Goal: Obtain resource: Download file/media

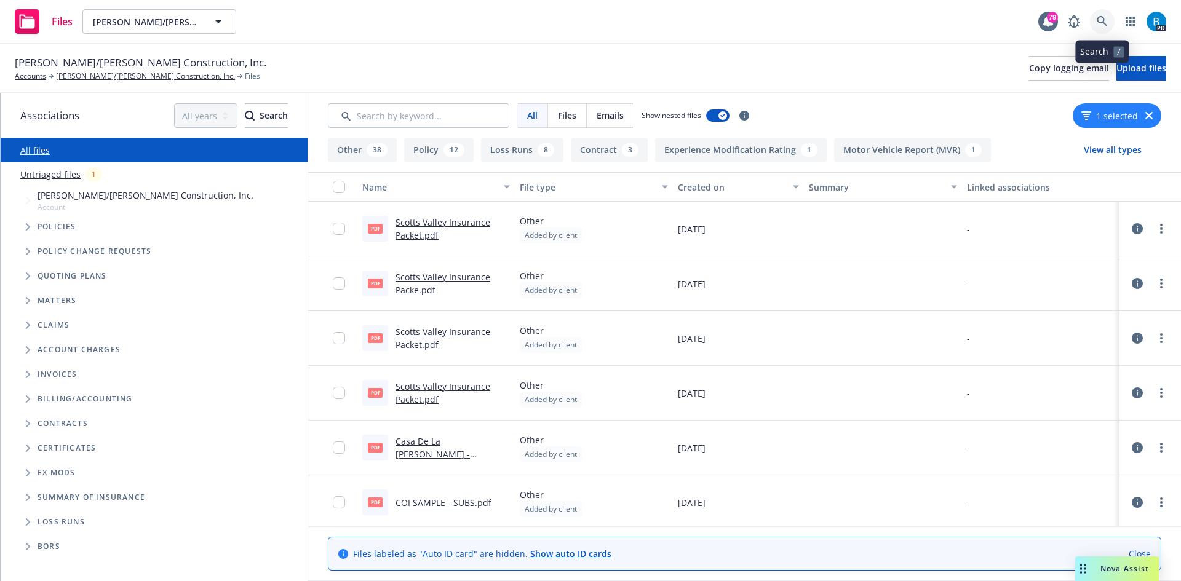
click at [1102, 17] on icon at bounding box center [1102, 21] width 10 height 10
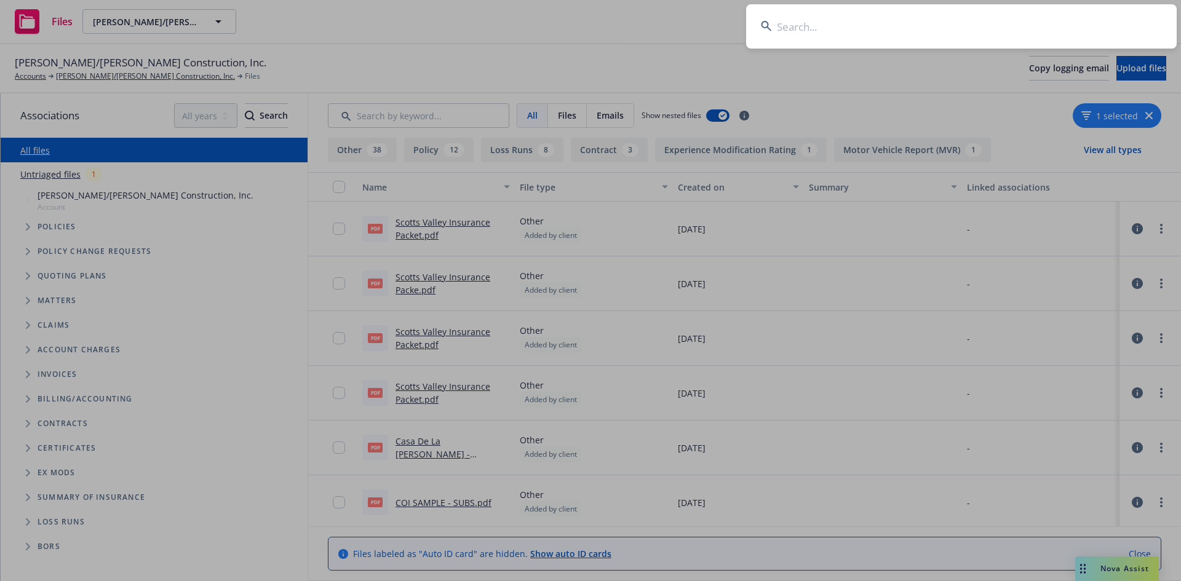
click at [821, 24] on input at bounding box center [961, 26] width 431 height 44
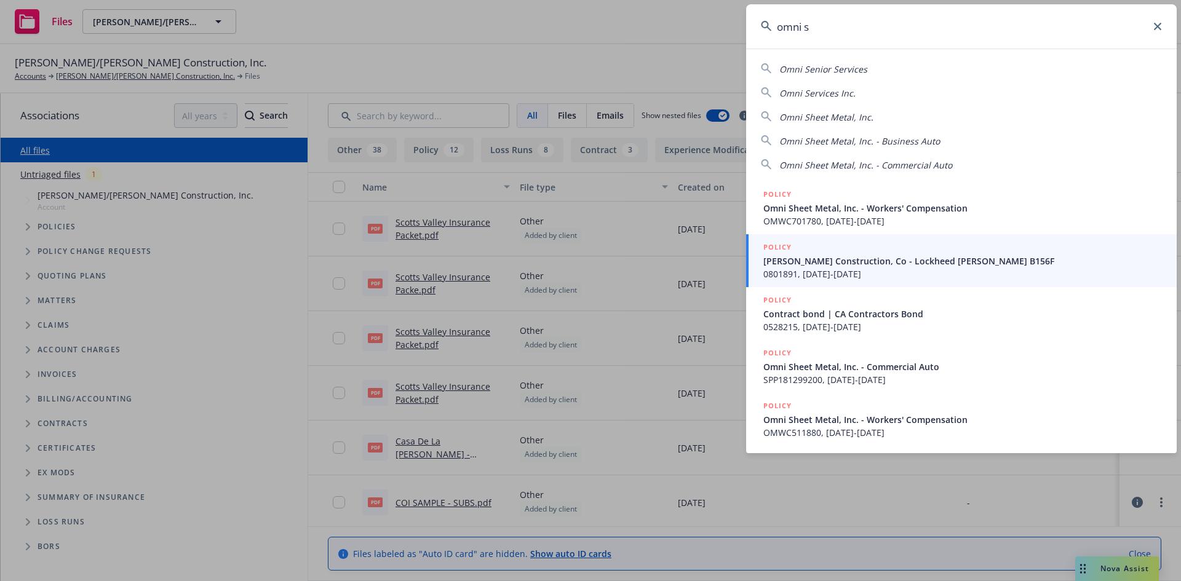
click at [824, 114] on span "Omni Sheet Metal, Inc." at bounding box center [827, 117] width 94 height 12
type input "Omni Sheet Metal, Inc."
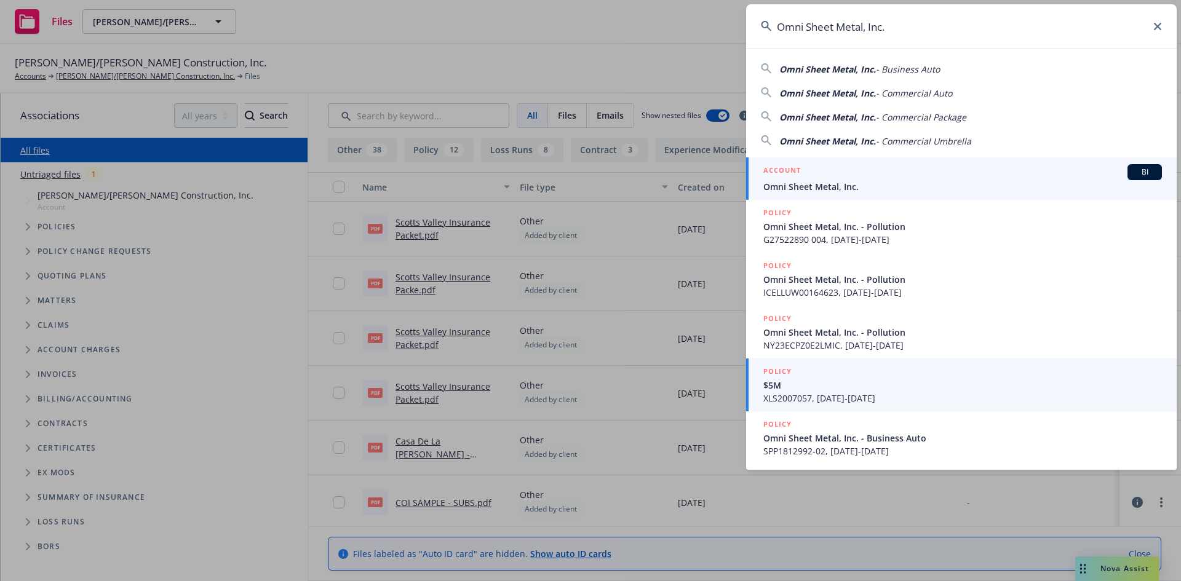
click at [844, 185] on span "Omni Sheet Metal, Inc." at bounding box center [963, 186] width 399 height 13
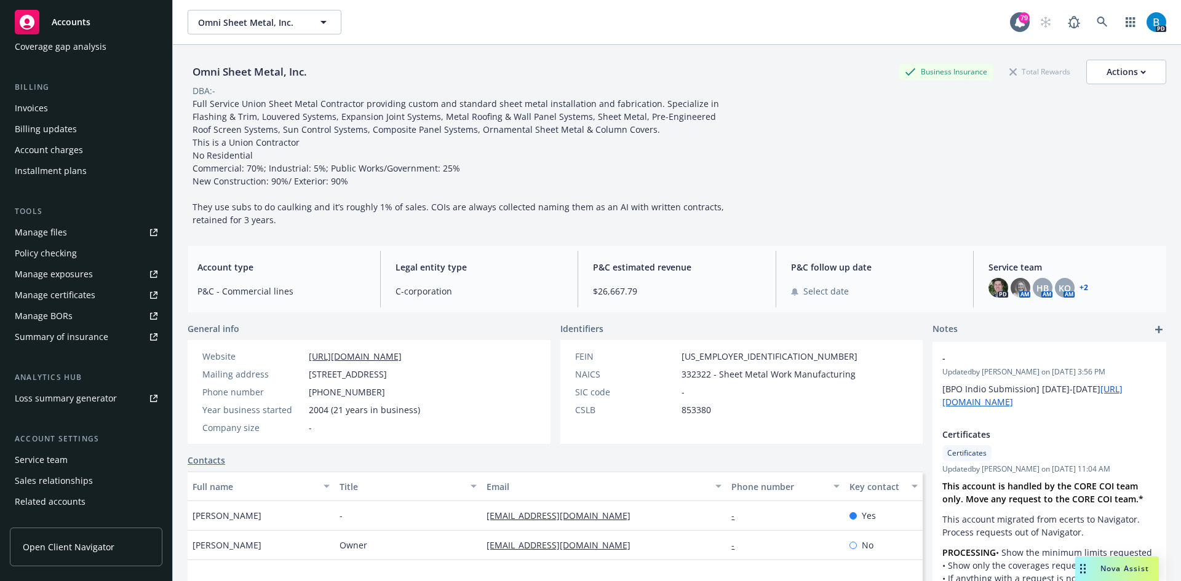
scroll to position [220, 0]
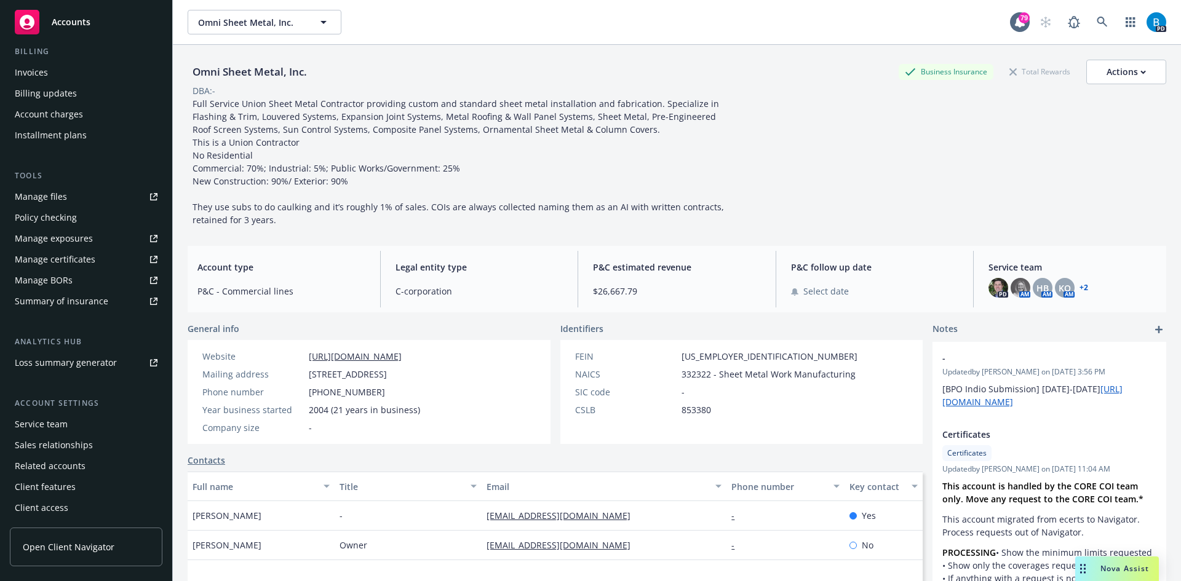
click at [52, 424] on div "Service team" at bounding box center [41, 425] width 53 height 20
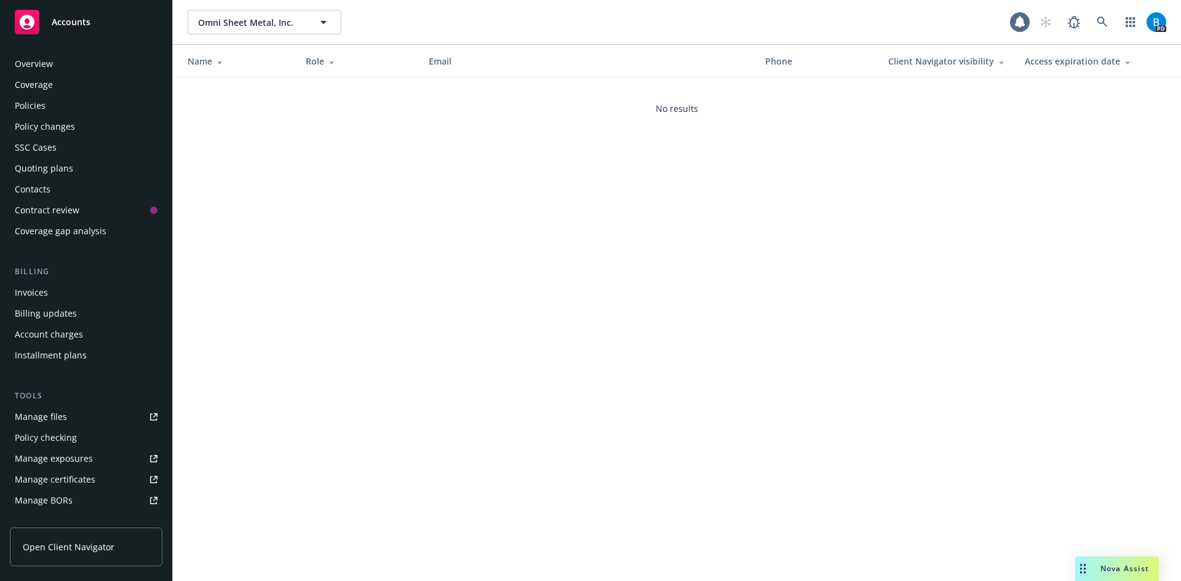
scroll to position [220, 0]
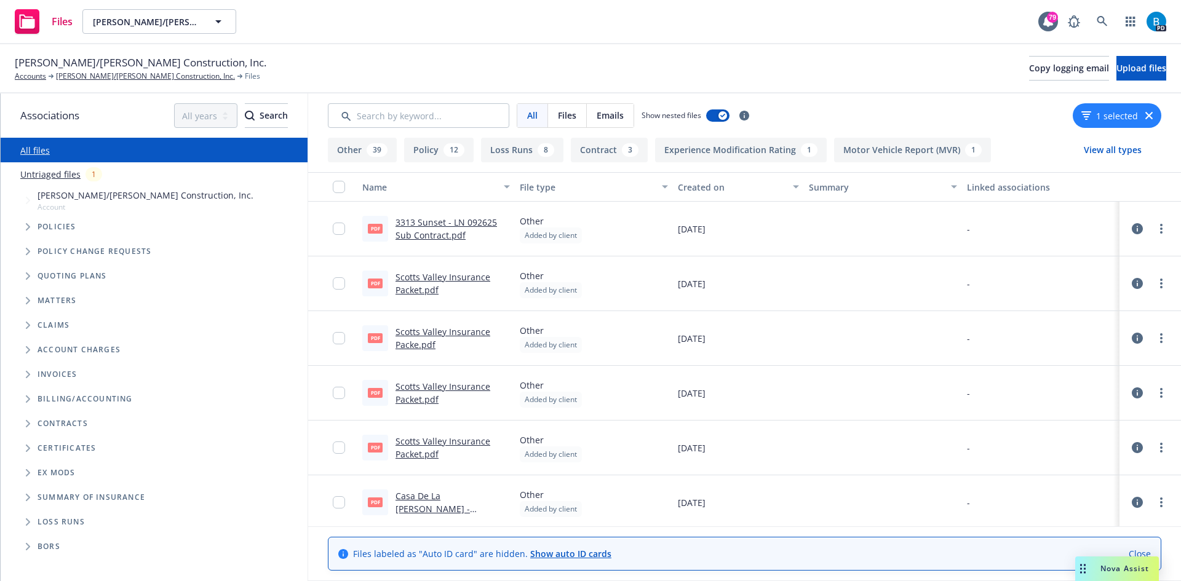
click at [429, 233] on link "3313 Sunset - LN 092625 Sub Contract.pdf" at bounding box center [447, 229] width 102 height 25
